Goal: Information Seeking & Learning: Check status

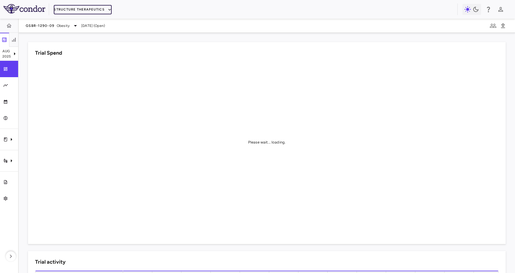
click at [67, 8] on button "Structure Therapeutics" at bounding box center [83, 9] width 58 height 9
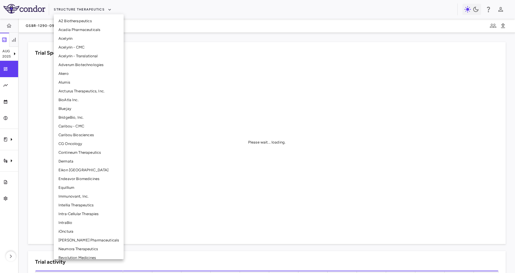
click at [81, 133] on li "Caribou Biosciences" at bounding box center [89, 135] width 70 height 9
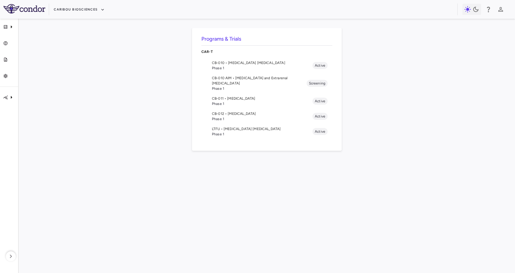
click at [246, 96] on span "CB-011 • Multiple Myeloma" at bounding box center [262, 98] width 101 height 5
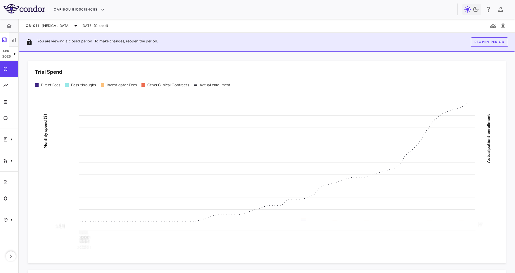
click at [140, 11] on div "Caribou Biosciences" at bounding box center [256, 10] width 404 height 10
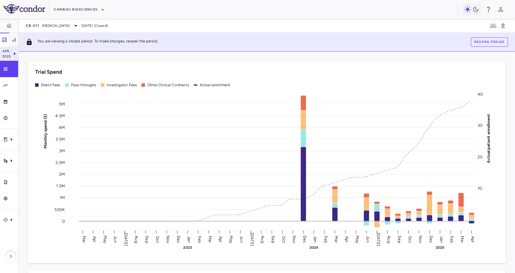
click at [10, 57] on p "2025" at bounding box center [6, 56] width 9 height 5
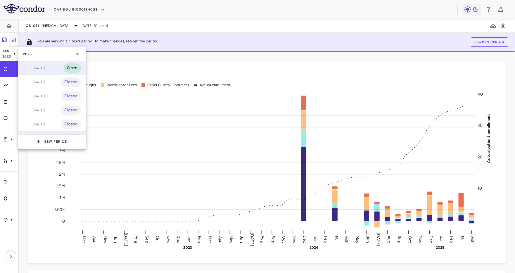
click at [37, 66] on div "[DATE]" at bounding box center [34, 68] width 22 height 7
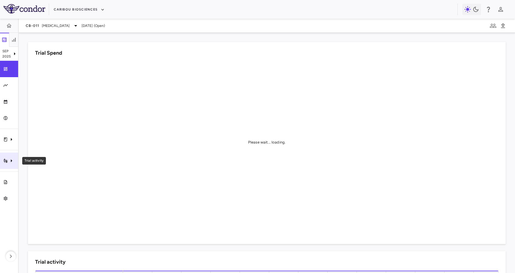
click at [16, 164] on div "Trial activity" at bounding box center [9, 161] width 18 height 16
click at [115, 123] on div at bounding box center [257, 136] width 515 height 273
click at [5, 140] on icon "Clinical expenses" at bounding box center [5, 139] width 5 height 5
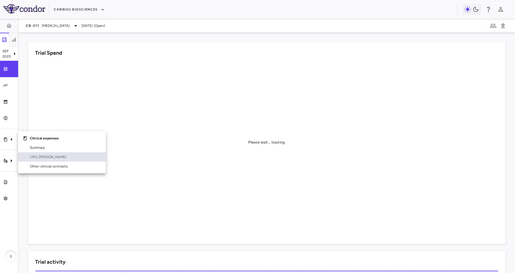
click at [43, 159] on span "CRO [PERSON_NAME]" at bounding box center [65, 156] width 71 height 5
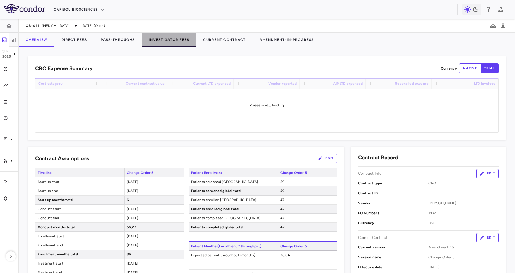
click at [173, 41] on button "Investigator Fees" at bounding box center [169, 40] width 54 height 14
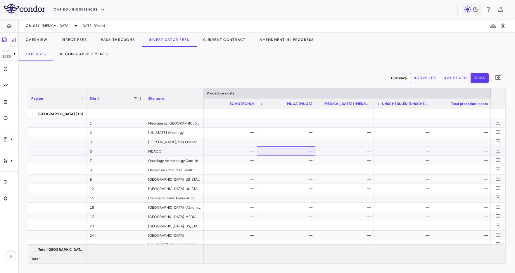
click at [281, 148] on div "—" at bounding box center [287, 151] width 50 height 9
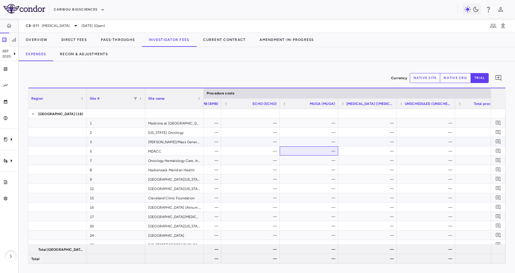
scroll to position [0, 3185]
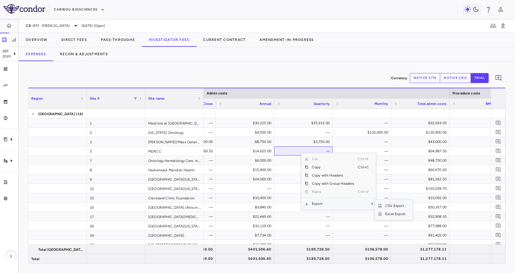
click at [399, 204] on span "CSV Export" at bounding box center [395, 206] width 27 height 8
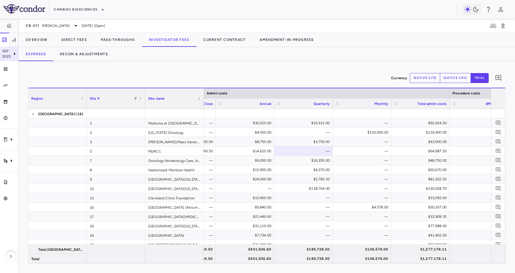
click at [10, 56] on p "2025" at bounding box center [6, 56] width 9 height 5
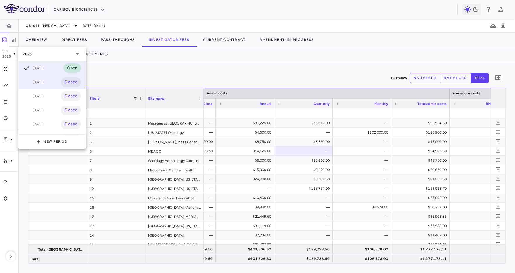
click at [55, 84] on div "[DATE] Closed" at bounding box center [51, 82] width 67 height 14
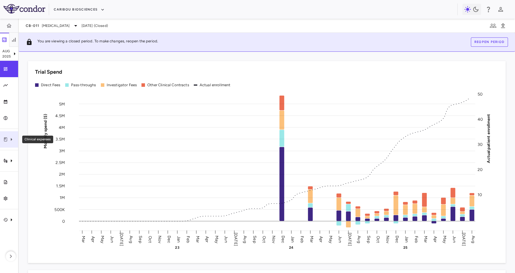
click at [13, 145] on div "Clinical expenses" at bounding box center [9, 139] width 18 height 16
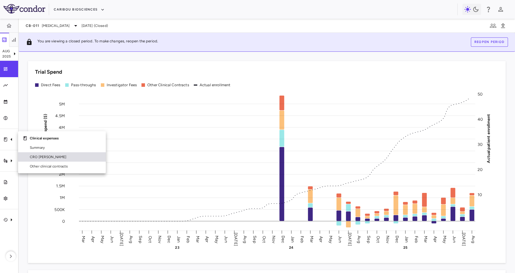
click at [66, 158] on span "CRO [PERSON_NAME]" at bounding box center [65, 156] width 71 height 5
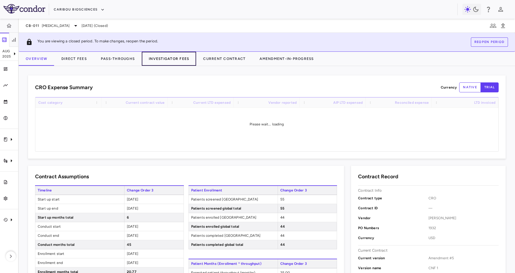
click at [181, 57] on button "Investigator Fees" at bounding box center [169, 59] width 54 height 14
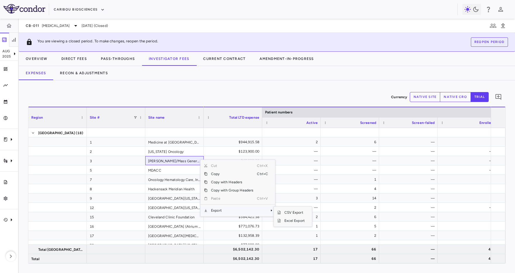
click at [321, 93] on div "Currency native site native cro trial 0" at bounding box center [267, 97] width 478 height 15
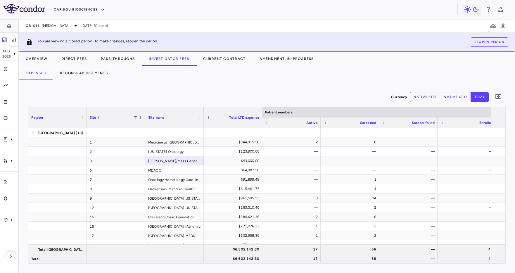
click at [429, 99] on button "native site" at bounding box center [425, 97] width 31 height 10
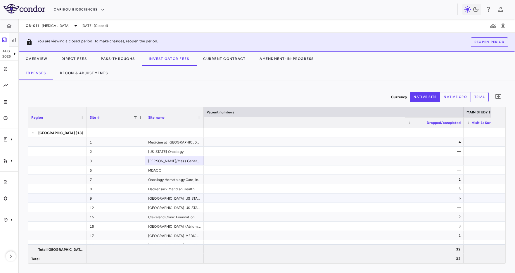
scroll to position [0, 519]
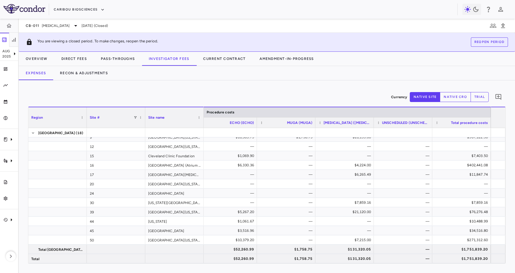
click at [453, 96] on button "native cro" at bounding box center [455, 97] width 31 height 10
click at [484, 96] on button "trial" at bounding box center [480, 97] width 18 height 10
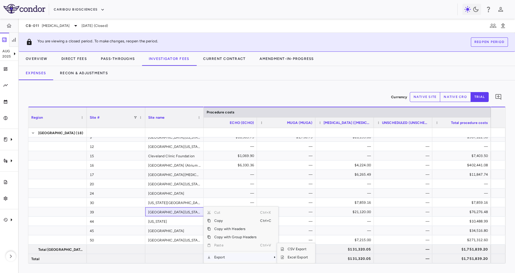
click at [244, 256] on span "Export" at bounding box center [235, 257] width 49 height 8
click at [300, 248] on span "CSV Export" at bounding box center [297, 249] width 27 height 8
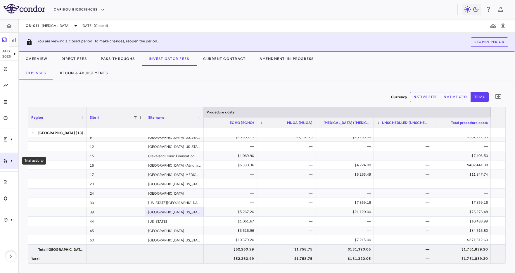
click at [6, 165] on div "Trial activity" at bounding box center [9, 161] width 18 height 16
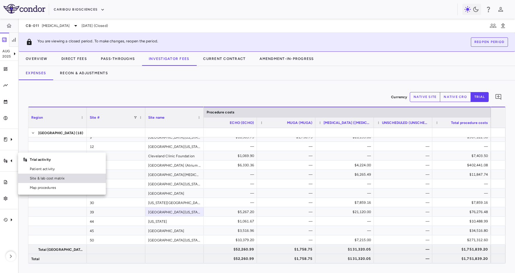
click at [39, 177] on span "Site & lab cost matrix" at bounding box center [65, 178] width 71 height 5
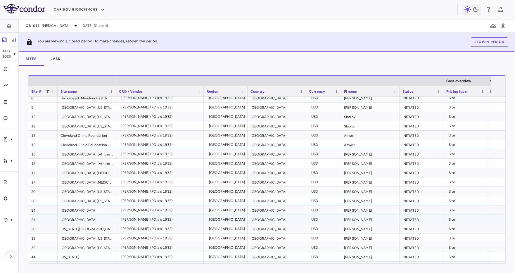
scroll to position [161, 0]
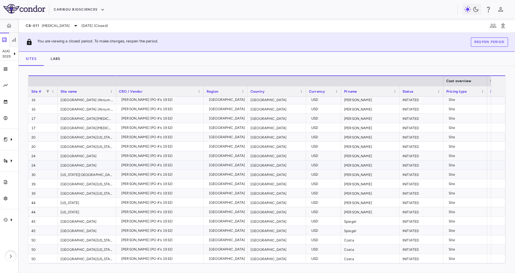
click at [83, 163] on div "[GEOGRAPHIC_DATA]" at bounding box center [87, 165] width 59 height 9
click at [92, 208] on div "[US_STATE]" at bounding box center [87, 211] width 59 height 9
click at [96, 197] on div "[GEOGRAPHIC_DATA][US_STATE]" at bounding box center [87, 193] width 59 height 9
click at [164, 194] on div "[PERSON_NAME] (PO #'s 1932)" at bounding box center [161, 193] width 80 height 9
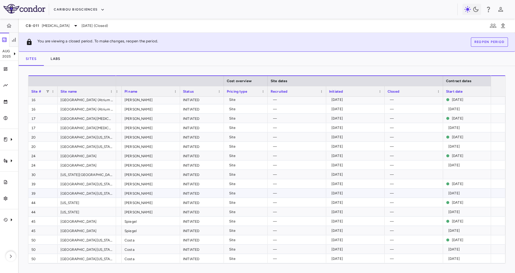
scroll to position [0, 316]
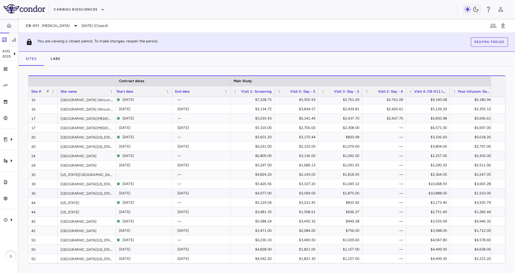
click at [201, 190] on div "[DATE]" at bounding box center [203, 193] width 50 height 9
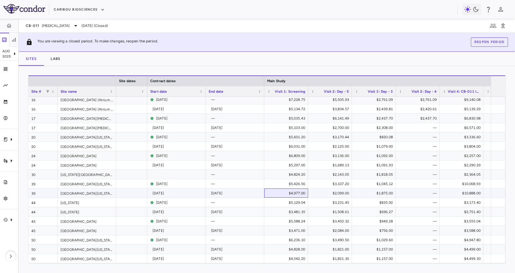
click at [299, 190] on div "$4,977.00" at bounding box center [288, 193] width 36 height 9
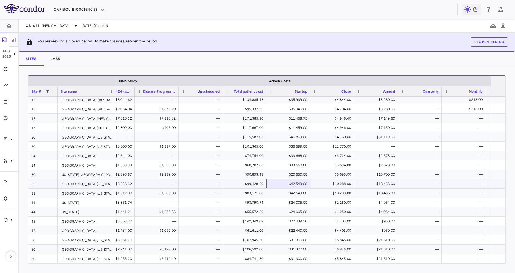
click at [305, 187] on div "$42,549.00" at bounding box center [290, 183] width 36 height 9
click at [392, 183] on div "$18,436.00" at bounding box center [378, 183] width 36 height 9
click at [389, 193] on div "$18,436.00" at bounding box center [378, 193] width 36 height 9
click at [382, 181] on div "$18,436.00" at bounding box center [378, 183] width 36 height 9
click at [379, 190] on div "$18,436.00" at bounding box center [378, 193] width 36 height 9
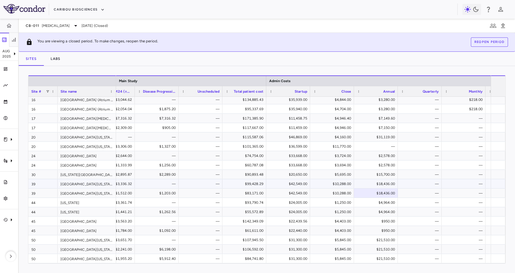
click at [387, 185] on div "$18,436.00" at bounding box center [378, 183] width 36 height 9
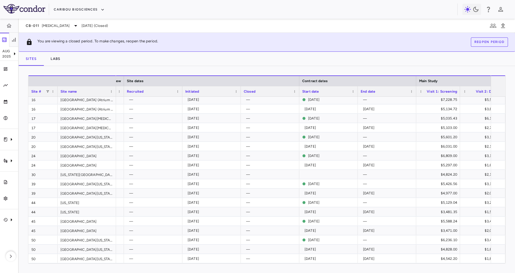
click at [210, 185] on div "[DATE]" at bounding box center [213, 183] width 50 height 9
click at [206, 194] on div "[DATE]" at bounding box center [213, 193] width 50 height 9
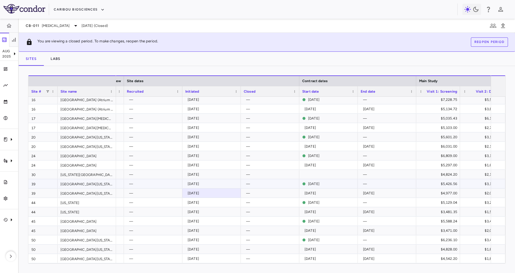
click at [217, 185] on div "[DATE]" at bounding box center [213, 183] width 50 height 9
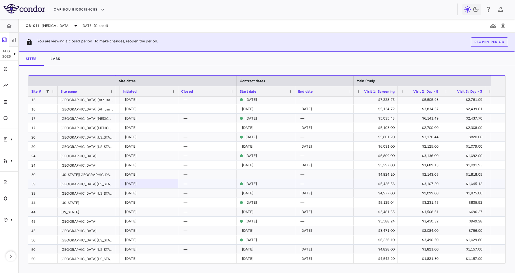
click at [145, 187] on div "[DATE]" at bounding box center [150, 183] width 50 height 9
click at [159, 194] on div "[DATE]" at bounding box center [150, 193] width 50 height 9
drag, startPoint x: 157, startPoint y: 185, endPoint x: 156, endPoint y: 198, distance: 13.5
click at [157, 186] on div "[DATE]" at bounding box center [150, 183] width 50 height 9
click at [157, 194] on div "[DATE]" at bounding box center [150, 193] width 50 height 9
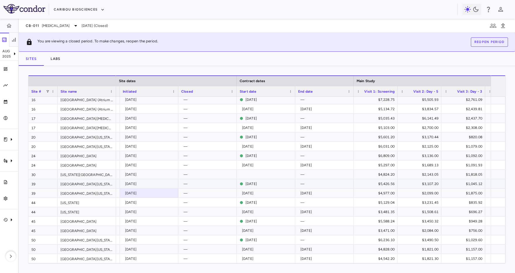
click at [158, 185] on div "[DATE]" at bounding box center [150, 183] width 50 height 9
click at [157, 194] on div "[DATE]" at bounding box center [150, 193] width 50 height 9
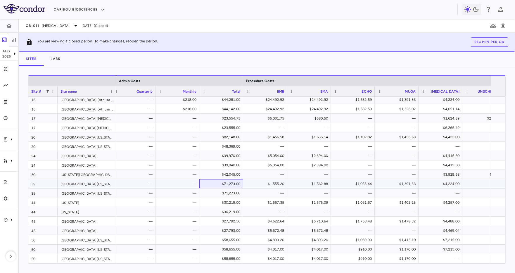
click at [233, 187] on div "$71,273.00" at bounding box center [223, 183] width 36 height 9
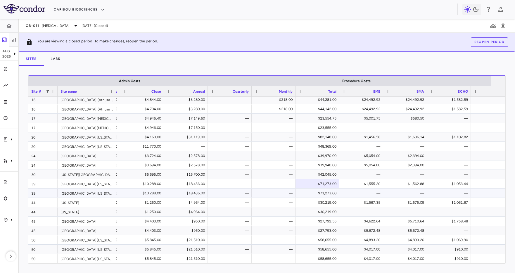
click at [213, 193] on div "—" at bounding box center [231, 193] width 36 height 9
click at [266, 185] on div "—" at bounding box center [275, 183] width 36 height 9
click at [191, 185] on div "$18,436.00" at bounding box center [187, 183] width 36 height 9
click at [184, 195] on div "$18,436.00" at bounding box center [187, 193] width 36 height 9
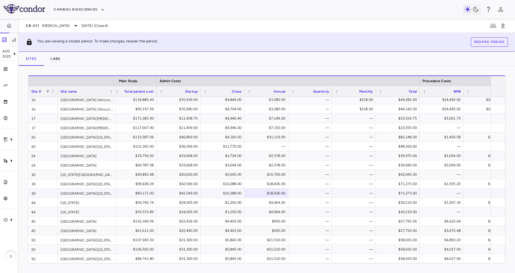
click at [301, 195] on div "—" at bounding box center [312, 193] width 36 height 9
click at [271, 194] on div "$18,436.00" at bounding box center [268, 193] width 36 height 9
click at [269, 185] on div "$18,436.00" at bounding box center [268, 183] width 36 height 9
click at [264, 195] on div "$18,436.00" at bounding box center [268, 193] width 36 height 9
click at [271, 186] on div "$18,436.00" at bounding box center [268, 183] width 36 height 9
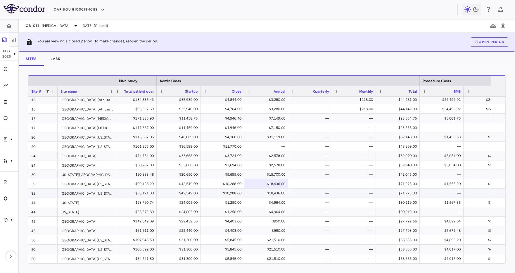
click at [269, 192] on div "$18,436.00" at bounding box center [268, 193] width 36 height 9
click at [300, 54] on div "Sites Labs" at bounding box center [267, 59] width 497 height 14
click at [343, 185] on div "—" at bounding box center [356, 183] width 36 height 9
click at [369, 197] on div "—" at bounding box center [356, 193] width 36 height 9
click at [10, 54] on p "2025" at bounding box center [6, 56] width 9 height 5
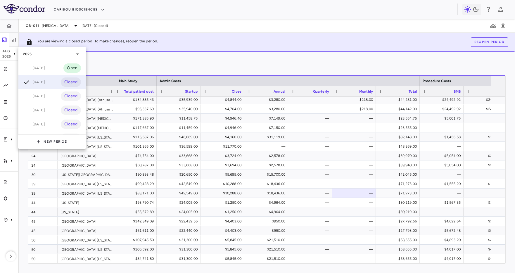
click at [310, 155] on div at bounding box center [257, 136] width 515 height 273
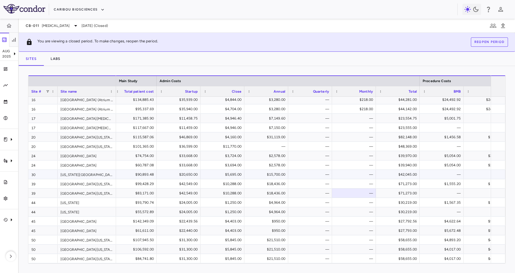
click at [305, 179] on div "—" at bounding box center [310, 174] width 44 height 9
click at [276, 186] on div "$18,436.00" at bounding box center [268, 183] width 36 height 9
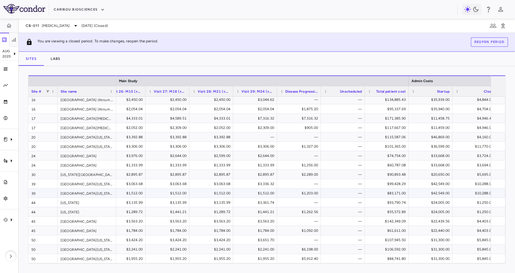
scroll to position [0, 2354]
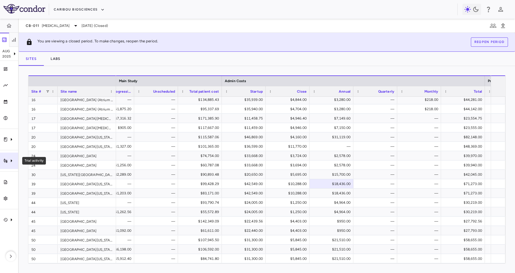
click at [9, 158] on icon "Trial activity" at bounding box center [11, 160] width 7 height 7
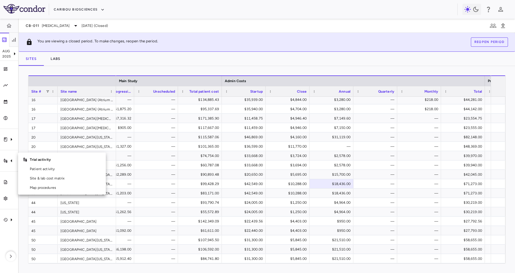
click at [13, 140] on div at bounding box center [257, 136] width 515 height 273
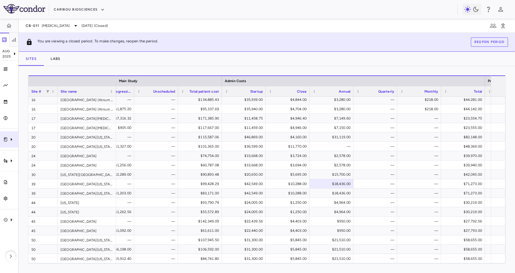
click at [12, 140] on icon "Clinical expenses" at bounding box center [11, 139] width 7 height 7
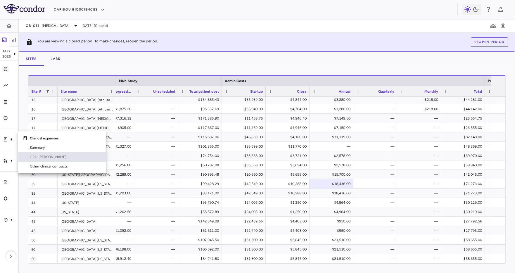
click at [42, 155] on span "CRO [PERSON_NAME]" at bounding box center [65, 156] width 71 height 5
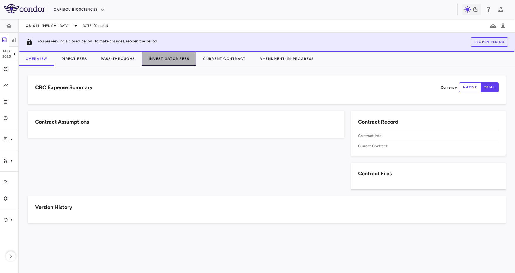
click at [167, 63] on button "Investigator Fees" at bounding box center [169, 59] width 54 height 14
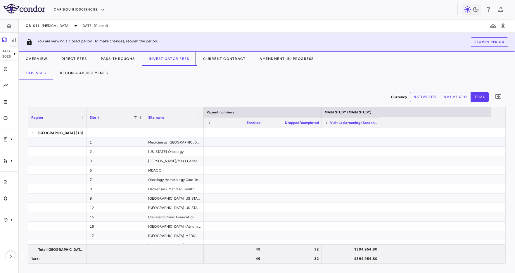
scroll to position [0, 411]
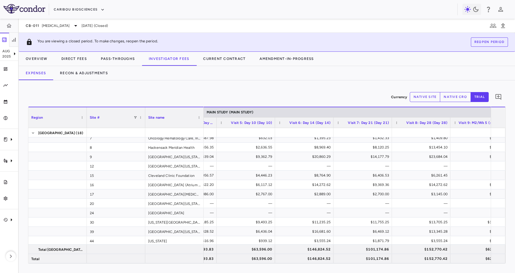
click at [420, 93] on button "native site" at bounding box center [425, 97] width 31 height 10
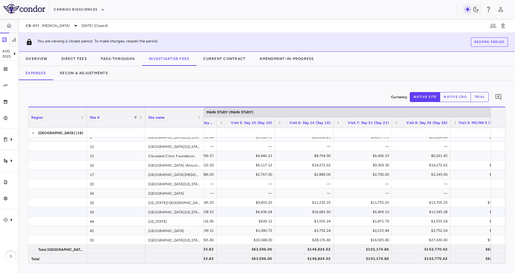
click at [119, 211] on div "39" at bounding box center [116, 211] width 59 height 9
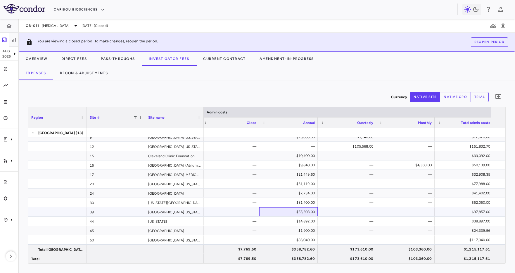
click at [295, 213] on div "$55,308.00" at bounding box center [290, 211] width 50 height 9
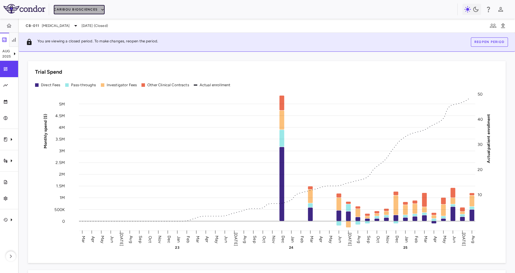
click at [67, 8] on button "Caribou Biosciences" at bounding box center [79, 9] width 51 height 9
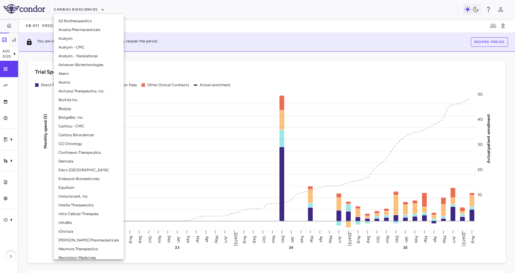
click at [150, 20] on div at bounding box center [257, 136] width 515 height 273
